Goal: Task Accomplishment & Management: Manage account settings

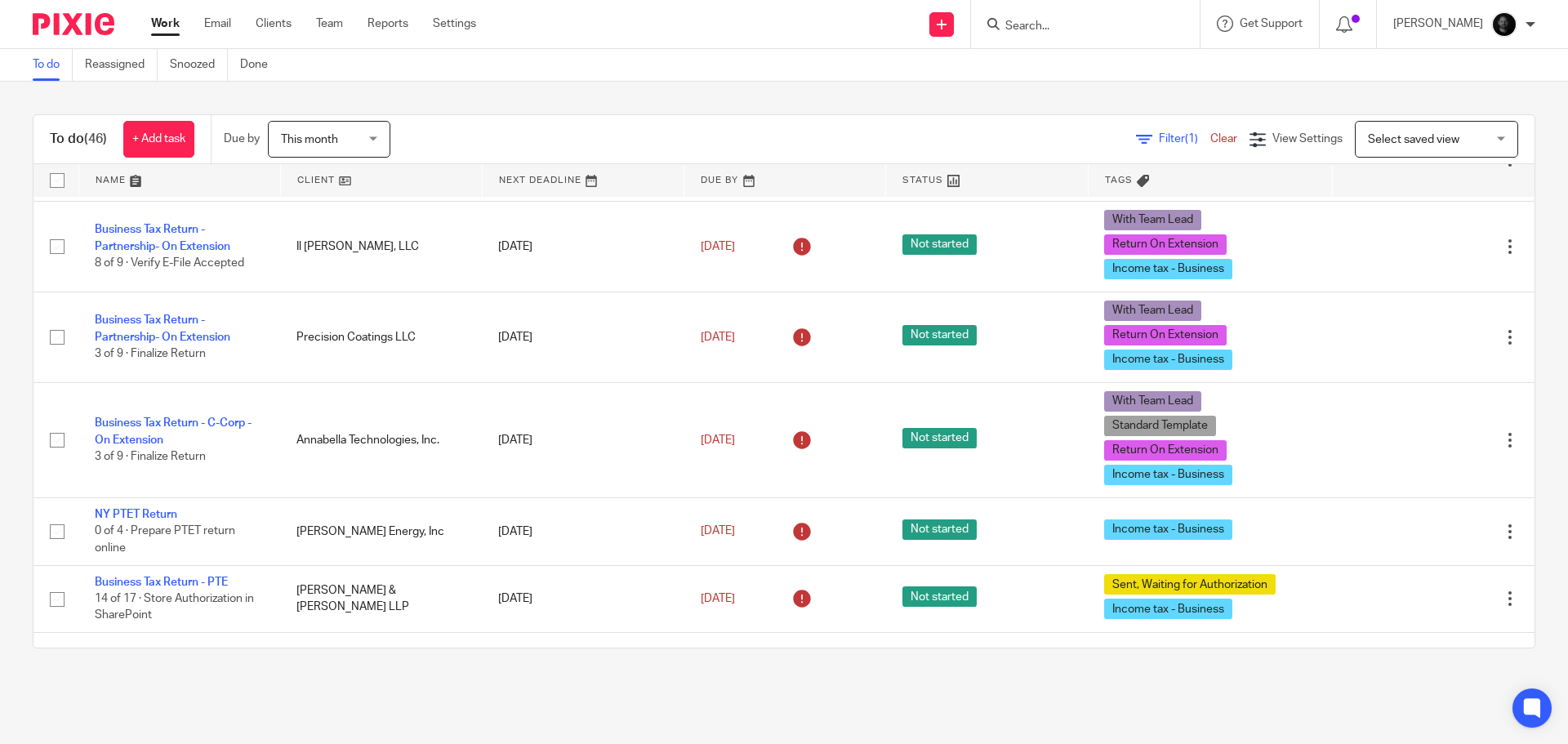
scroll to position [1308, 0]
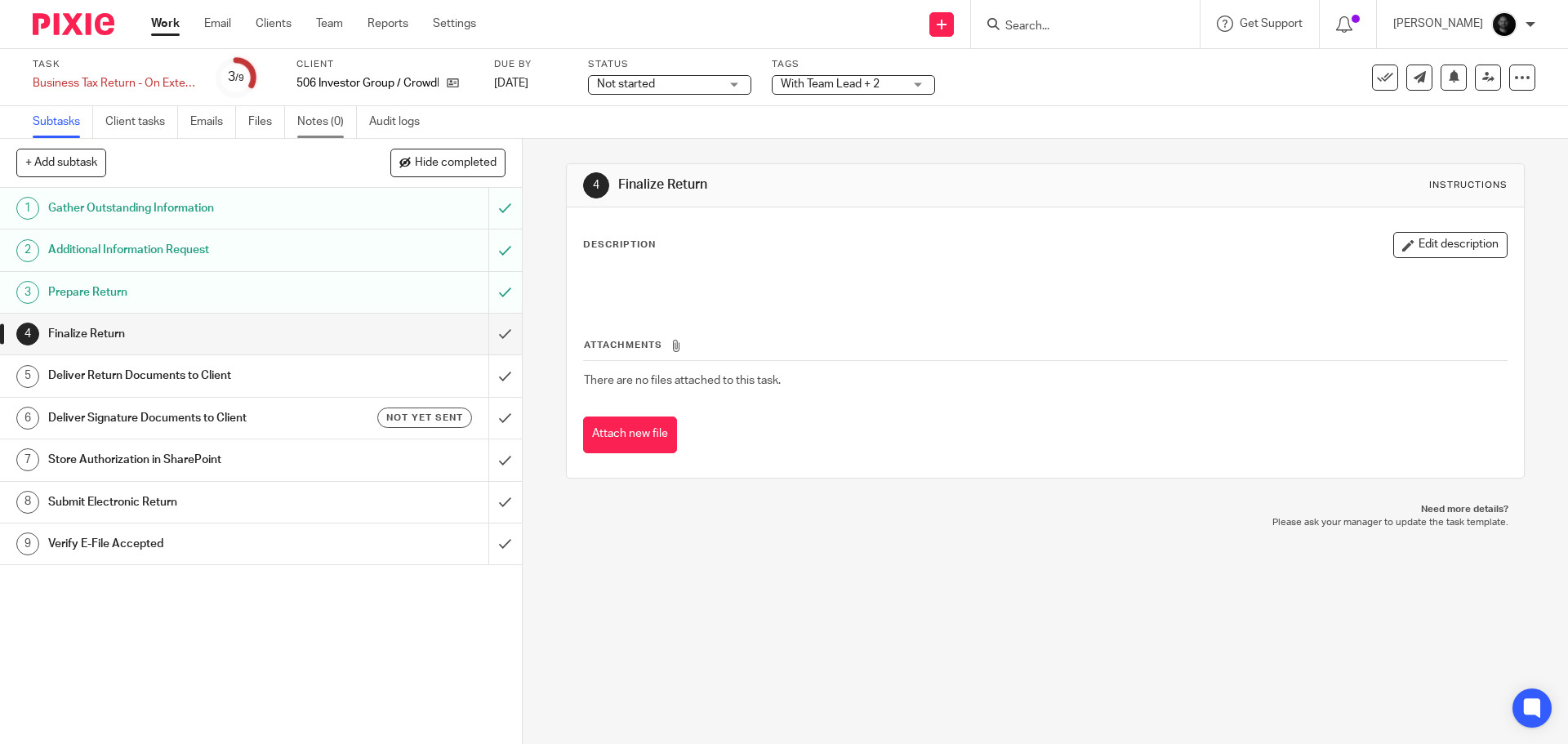
click at [330, 123] on link "Notes (0)" at bounding box center [328, 122] width 60 height 32
